Goal: Task Accomplishment & Management: Use online tool/utility

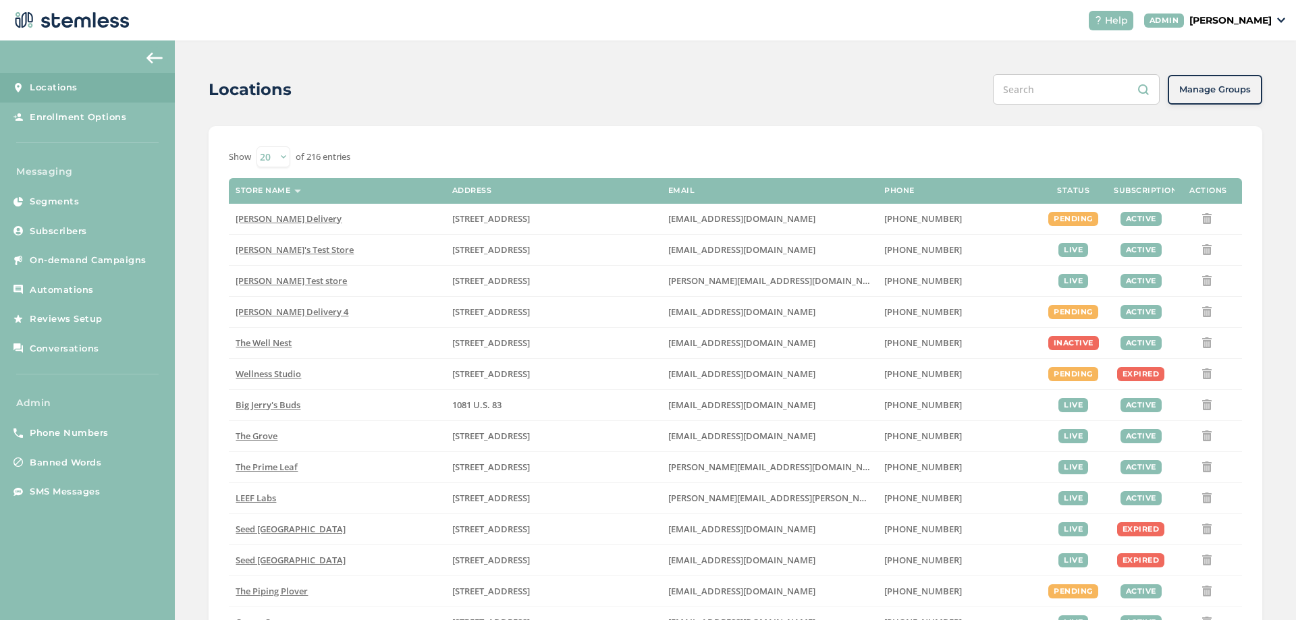
click at [1247, 26] on p "[PERSON_NAME]" at bounding box center [1230, 21] width 82 height 14
click at [1231, 99] on span "Impersonate" at bounding box center [1237, 97] width 66 height 14
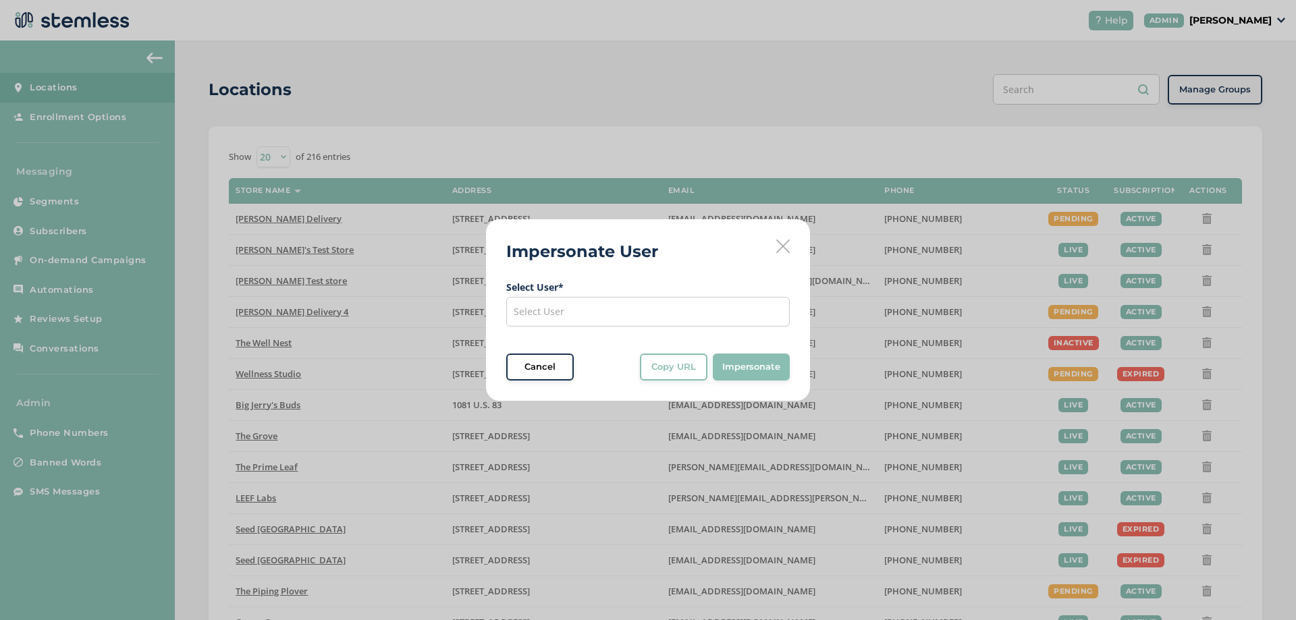
click at [616, 314] on div "Select User" at bounding box center [648, 312] width 284 height 30
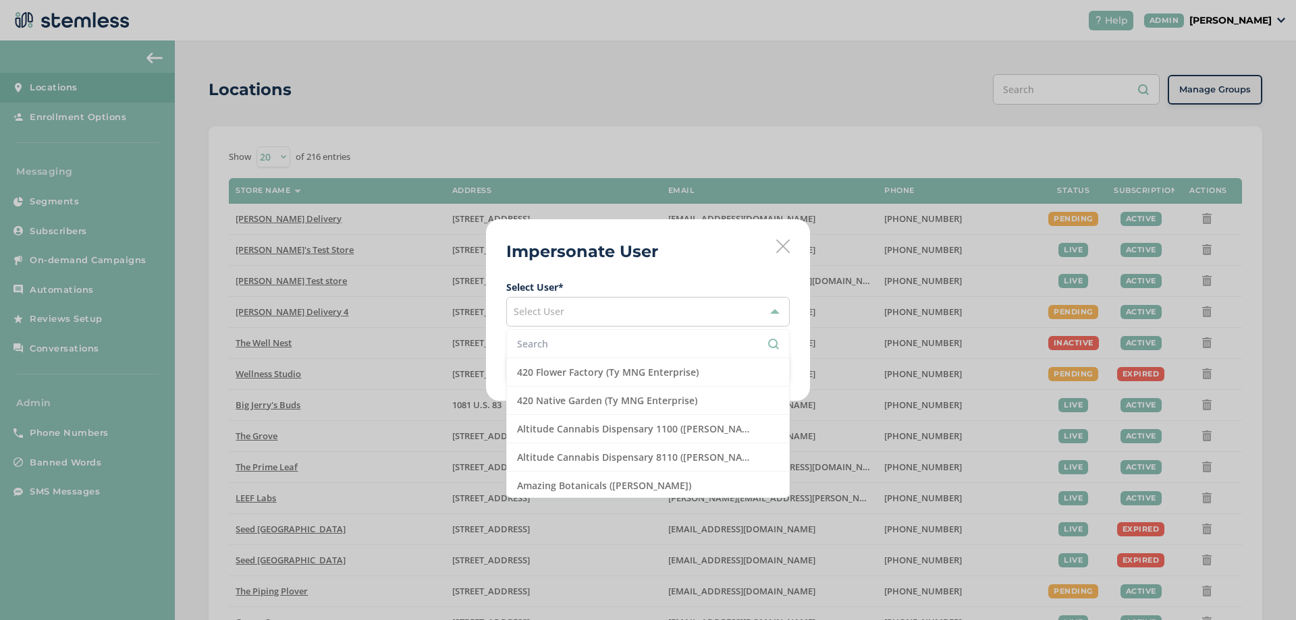
click at [579, 339] on input "text" at bounding box center [648, 344] width 262 height 14
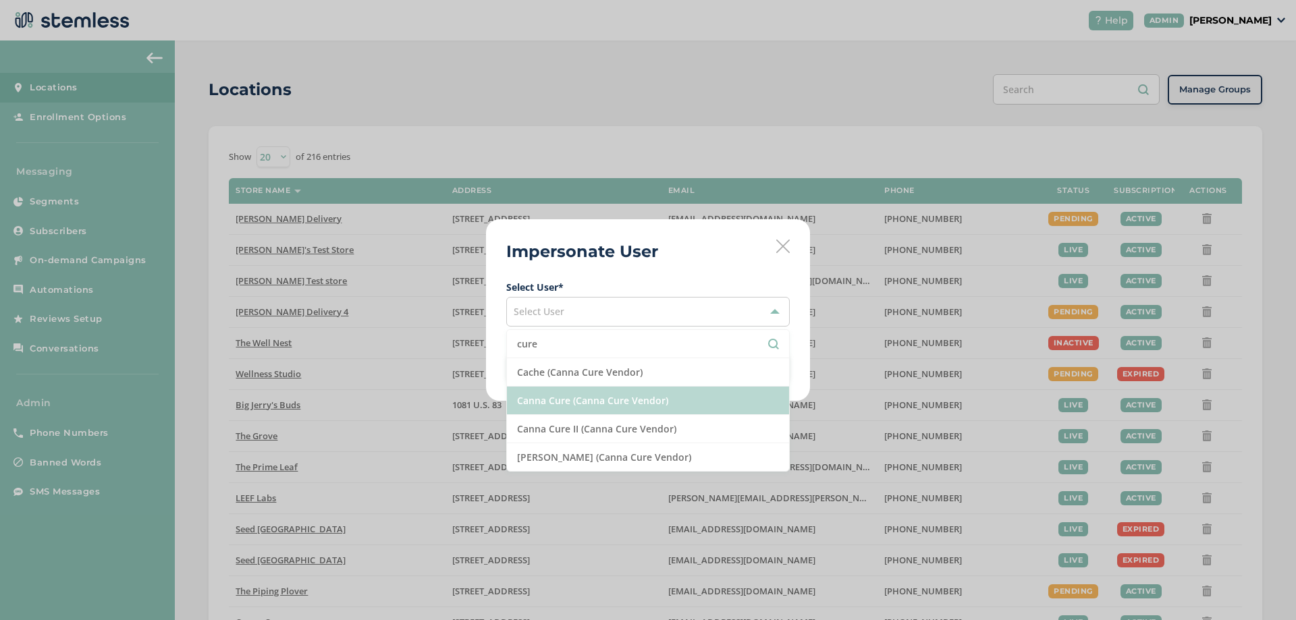
type input "cure"
click at [574, 400] on li "Canna Cure (Canna Cure Vendor)" at bounding box center [648, 401] width 282 height 28
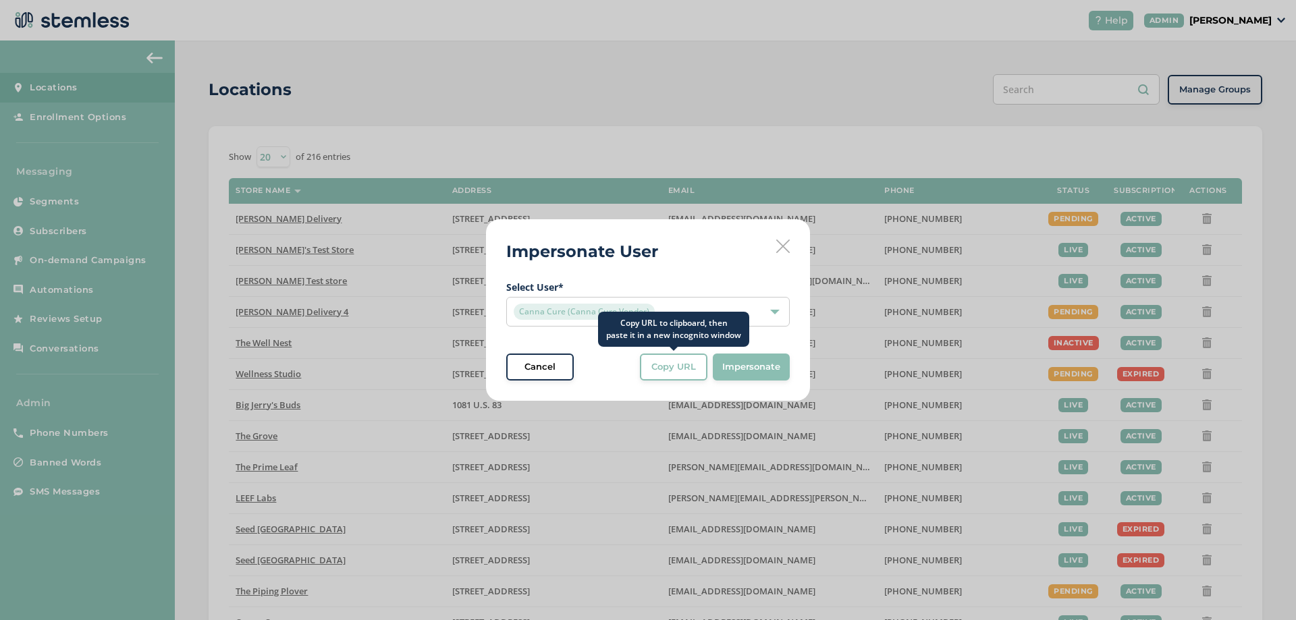
click at [686, 368] on span "Copy URL" at bounding box center [673, 367] width 45 height 14
click at [780, 250] on icon at bounding box center [783, 247] width 14 height 14
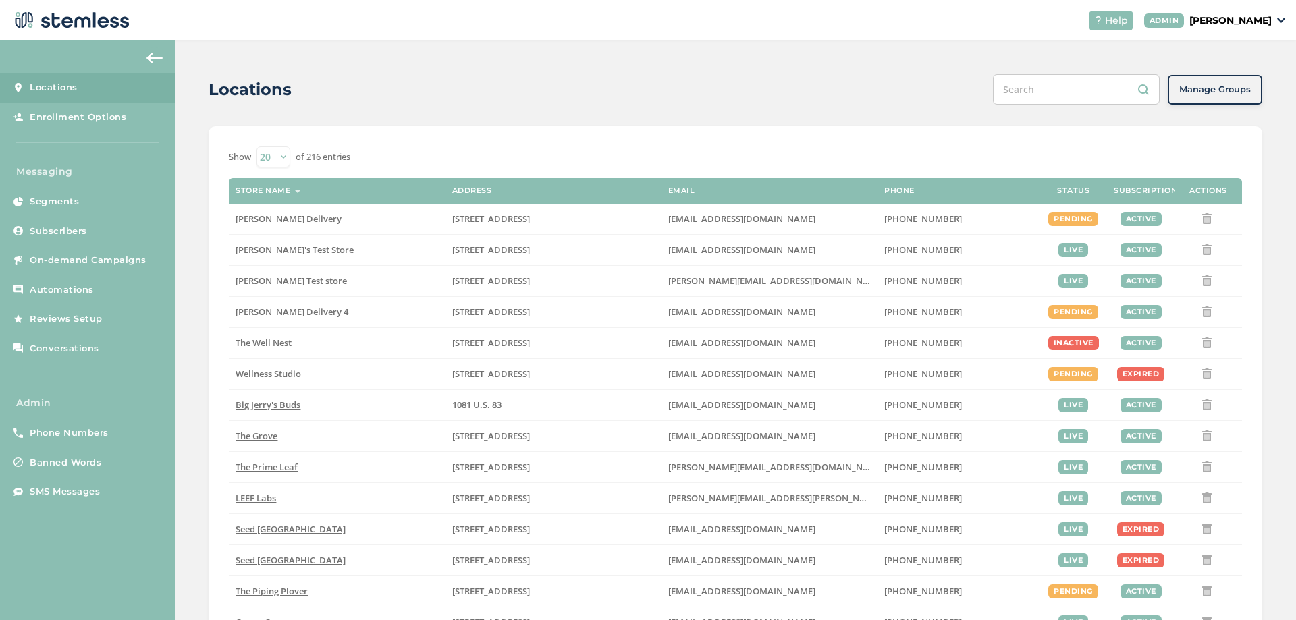
click at [325, 74] on div "Locations Manage Groups" at bounding box center [736, 89] width 1054 height 30
click at [1279, 11] on div "Help ADMIN [PERSON_NAME]" at bounding box center [1182, 21] width 208 height 20
click at [1266, 16] on p "[PERSON_NAME]" at bounding box center [1230, 21] width 82 height 14
click at [1229, 101] on span "Impersonate" at bounding box center [1237, 97] width 66 height 14
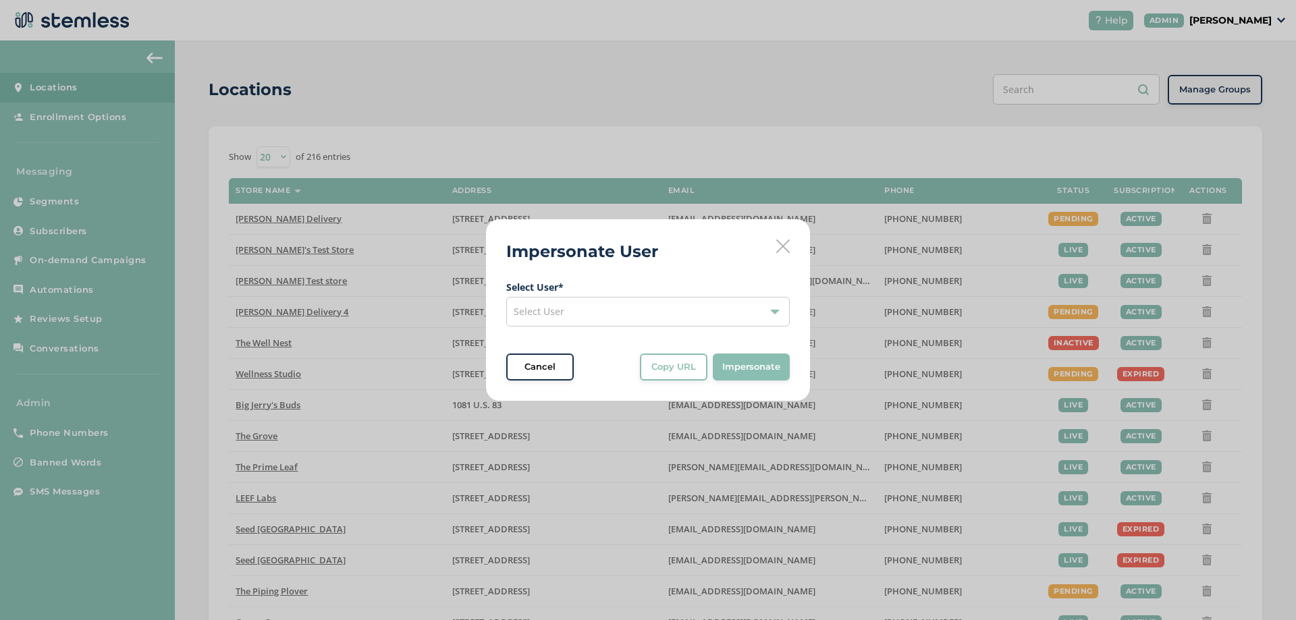
click at [718, 305] on div "Select User" at bounding box center [648, 312] width 284 height 30
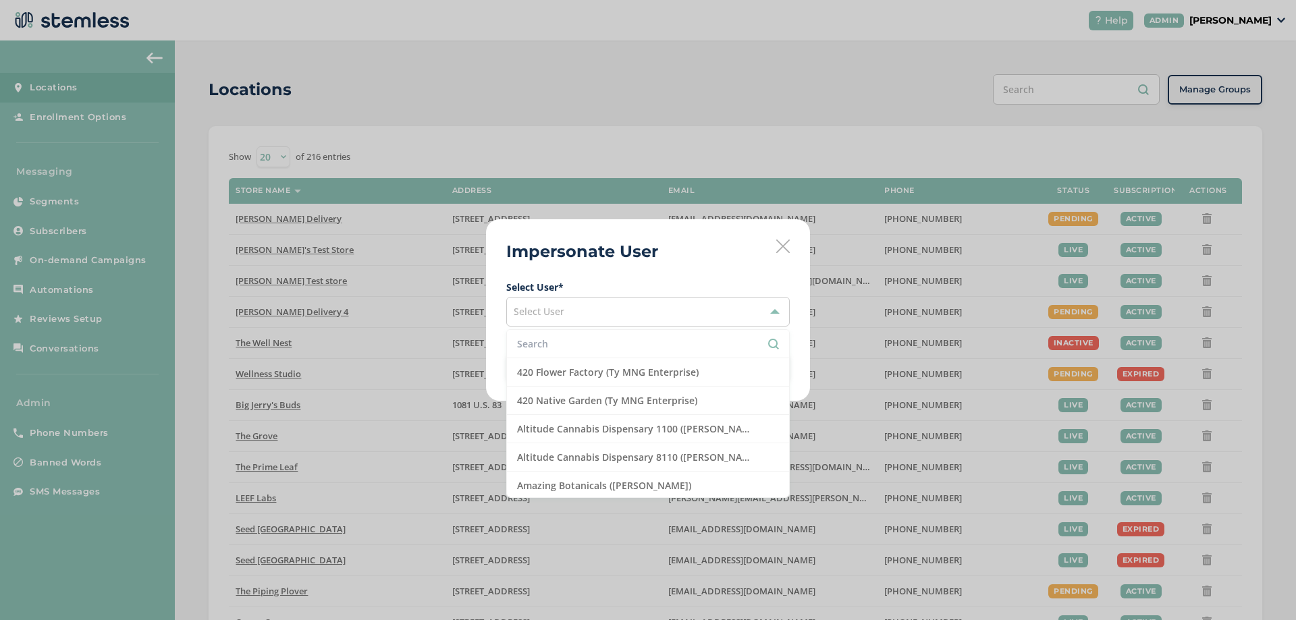
click at [633, 348] on input "text" at bounding box center [648, 344] width 262 height 14
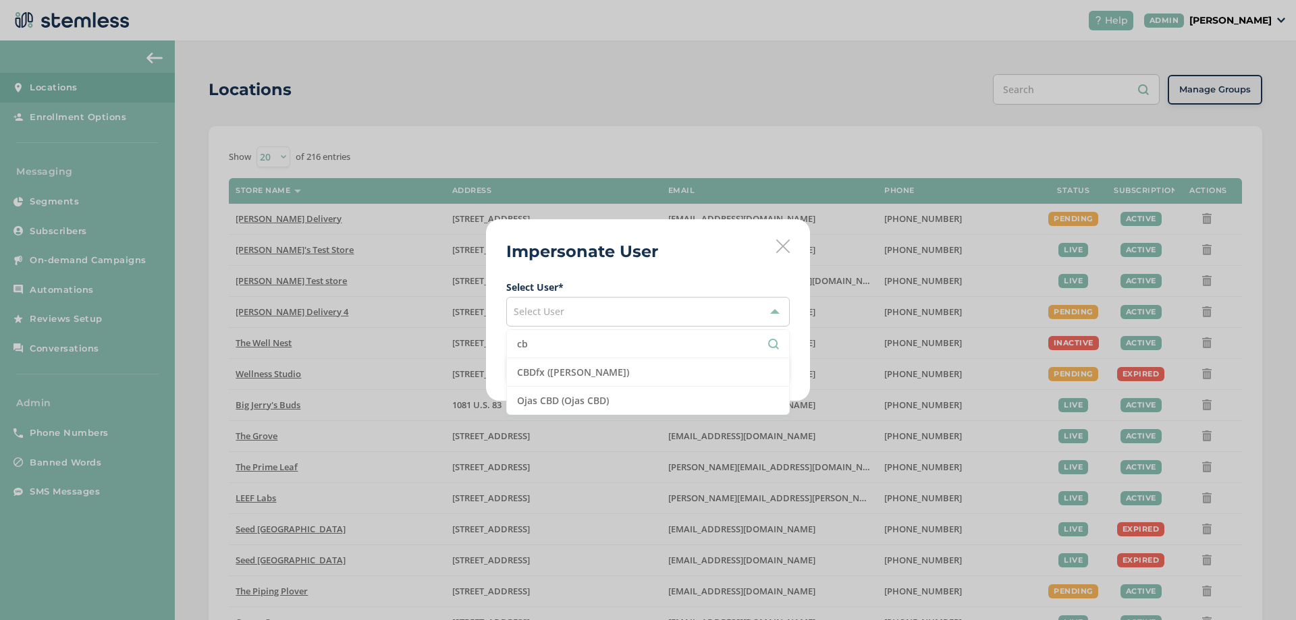
type input "c"
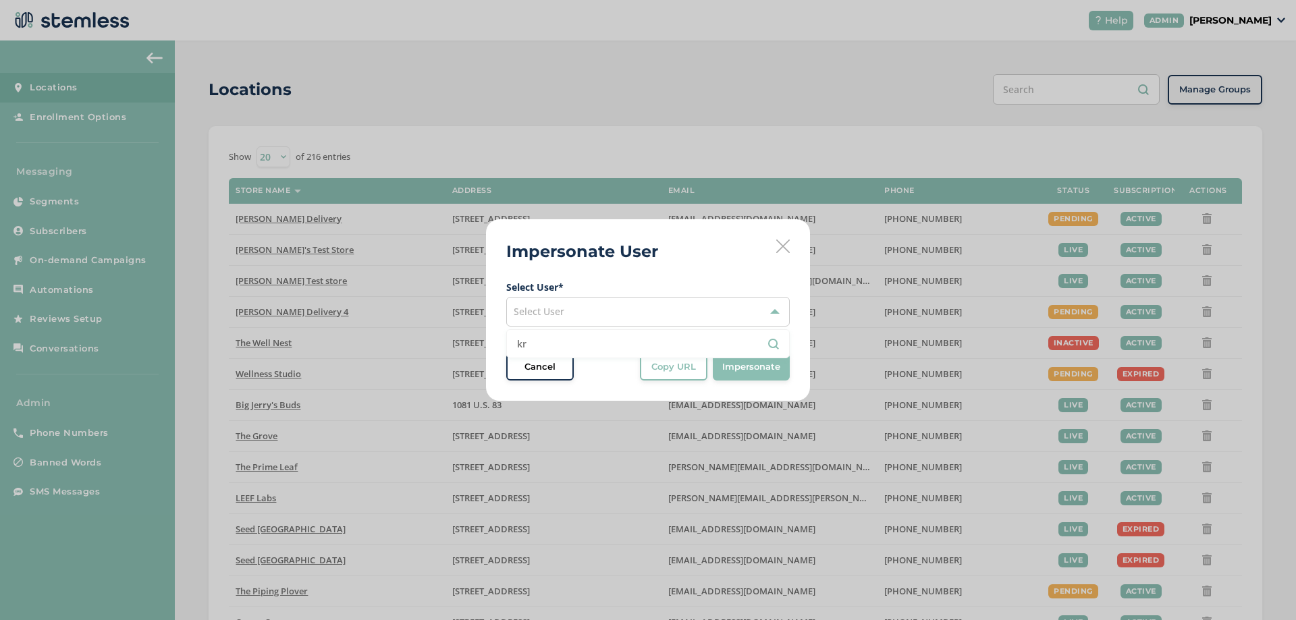
type input "k"
type input "c"
